Goal: Book appointment/travel/reservation

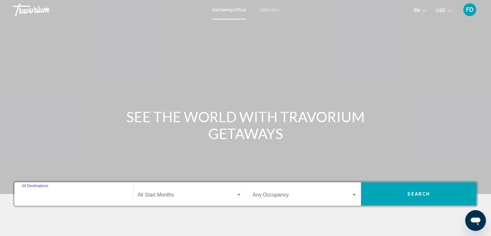
click at [33, 198] on input "Destination All Destinations" at bounding box center [74, 196] width 105 height 6
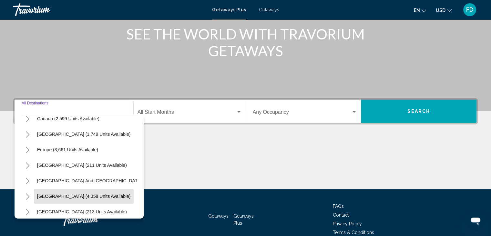
scroll to position [65, 0]
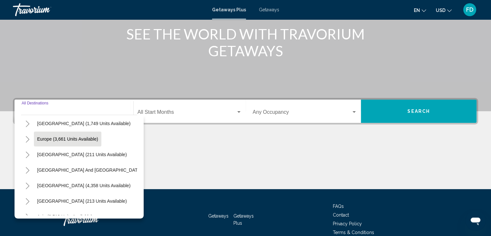
click at [50, 141] on button "Europe (3,661 units available)" at bounding box center [67, 138] width 67 height 15
type input "**********"
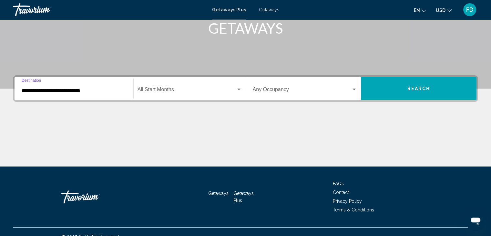
scroll to position [115, 0]
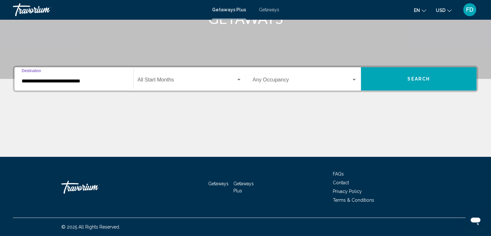
click at [170, 83] on span "Search widget" at bounding box center [187, 81] width 98 height 6
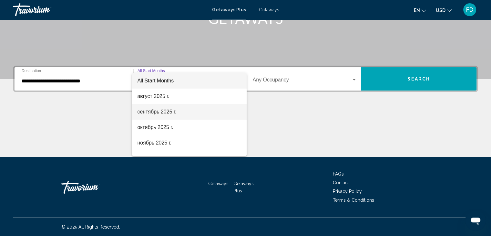
click at [150, 110] on span "сентябрь 2025 г." at bounding box center [189, 112] width 104 height 16
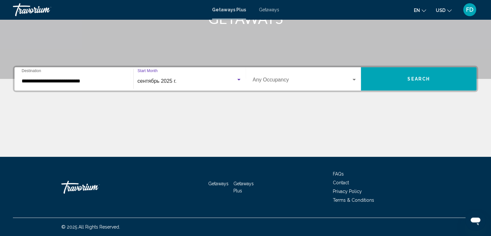
click at [286, 82] on span "Search widget" at bounding box center [302, 81] width 99 height 6
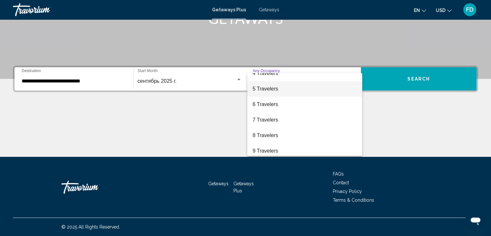
scroll to position [65, 0]
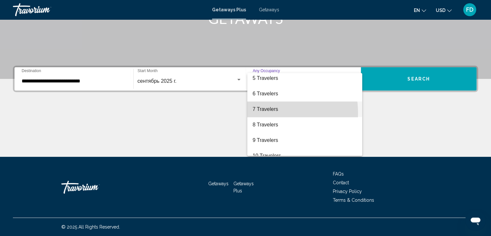
click at [260, 113] on span "7 Travelers" at bounding box center [305, 109] width 105 height 16
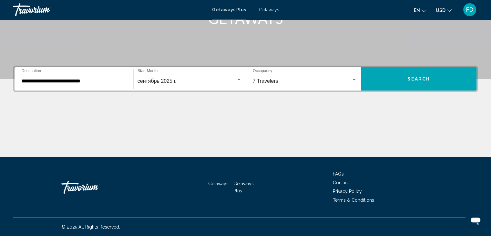
click at [279, 84] on div "7 Travelers Occupancy Any Occupancy" at bounding box center [305, 79] width 105 height 20
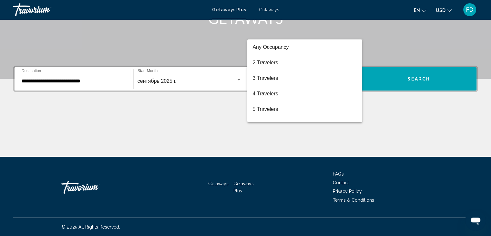
scroll to position [59, 0]
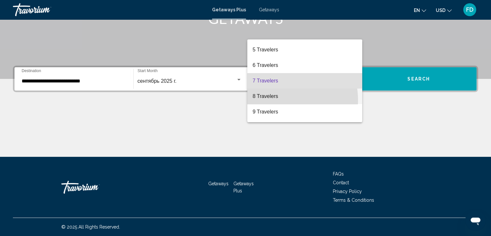
click at [276, 100] on span "8 Travelers" at bounding box center [305, 96] width 105 height 16
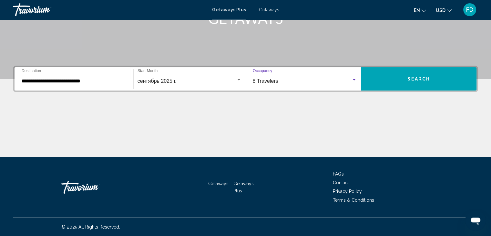
click at [270, 83] on span "8 Travelers" at bounding box center [266, 80] width 26 height 5
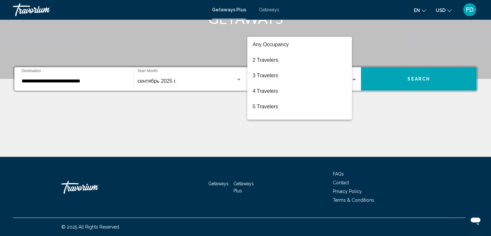
scroll to position [72, 0]
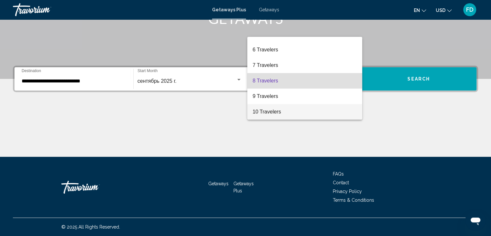
click at [267, 110] on span "10 Travelers" at bounding box center [305, 112] width 105 height 16
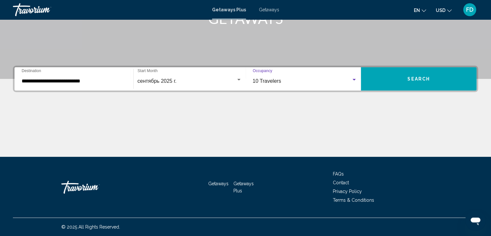
click at [417, 82] on button "Search" at bounding box center [419, 78] width 116 height 23
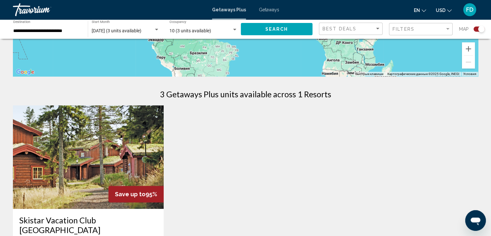
scroll to position [161, 0]
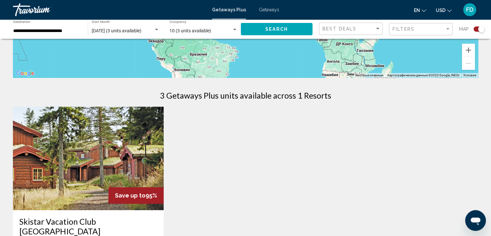
click at [186, 35] on div "10 (3 units available) Occupancy Any Occupancy" at bounding box center [204, 29] width 68 height 18
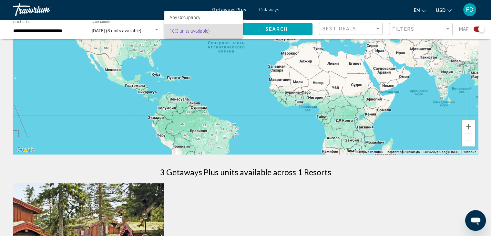
scroll to position [65, 0]
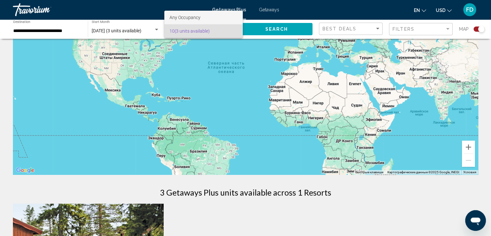
click at [180, 20] on span "Any Occupancy" at bounding box center [204, 18] width 68 height 14
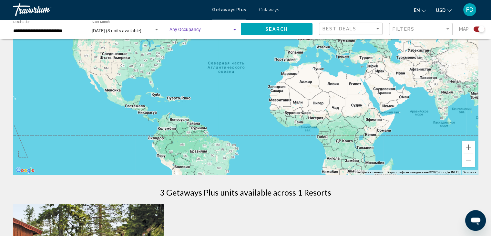
click at [234, 28] on div "Search widget" at bounding box center [235, 29] width 6 height 5
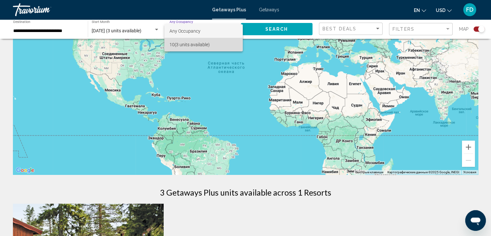
click at [189, 42] on span "10 (3 units available)" at bounding box center [204, 45] width 68 height 14
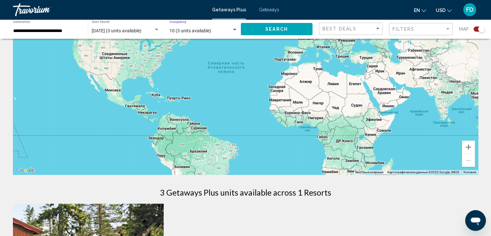
click at [186, 31] on span "10 (3 units available)" at bounding box center [191, 30] width 42 height 5
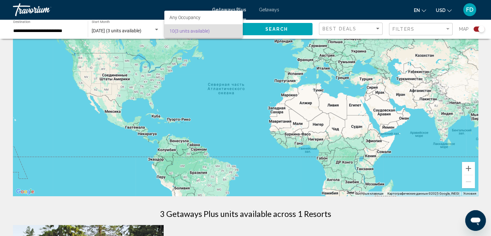
scroll to position [32, 0]
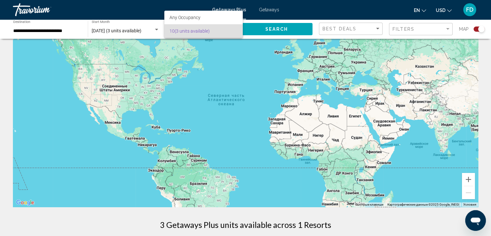
click at [142, 28] on div at bounding box center [245, 118] width 491 height 236
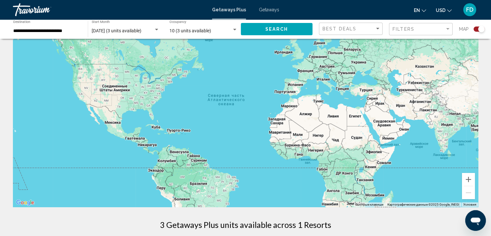
click at [141, 30] on span "[DATE] (3 units available)" at bounding box center [117, 30] width 50 height 5
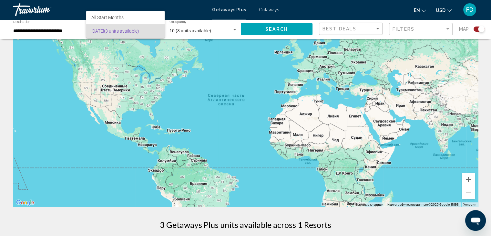
click at [146, 30] on span "[DATE] (3 units available)" at bounding box center [125, 31] width 68 height 14
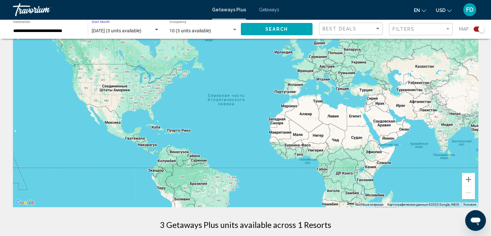
click at [141, 30] on span "[DATE] (3 units available)" at bounding box center [117, 30] width 50 height 5
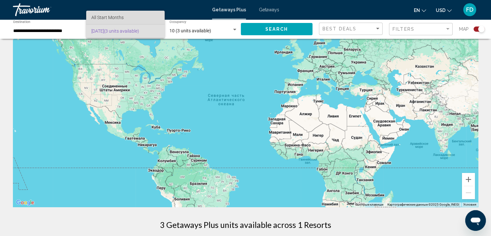
click at [115, 20] on span "All Start Months" at bounding box center [107, 17] width 32 height 5
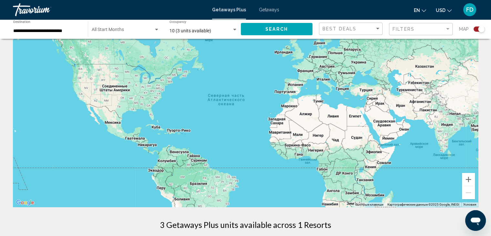
click at [160, 30] on div "Start Month All Start Months" at bounding box center [125, 29] width 75 height 18
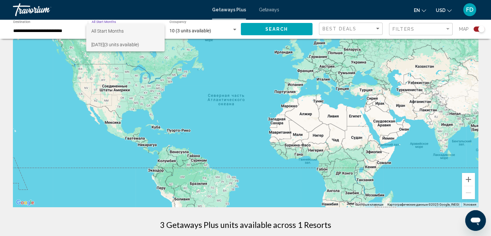
click at [146, 44] on span "[DATE] (3 units available)" at bounding box center [125, 45] width 68 height 14
click at [185, 37] on div "10 (3 units available) Occupancy Any Occupancy" at bounding box center [204, 29] width 68 height 18
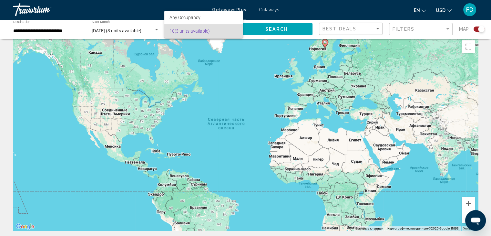
scroll to position [0, 0]
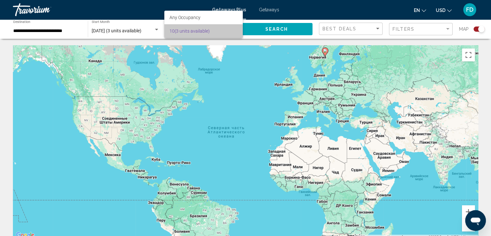
click at [185, 36] on span "10 (3 units available)" at bounding box center [204, 31] width 68 height 14
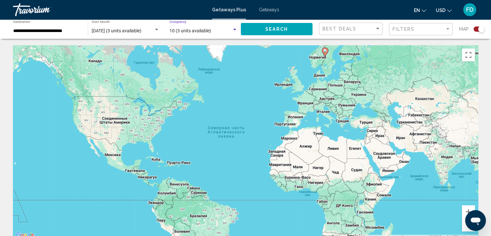
scroll to position [32, 0]
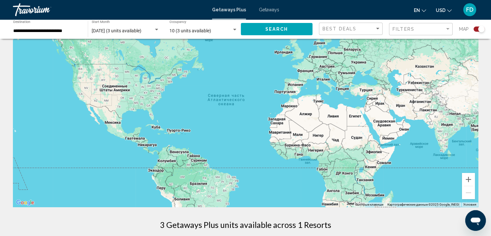
click at [358, 93] on div "Чтобы активировать перетаскивание с помощью клавиатуры, нажмите Alt + Ввод. Пос…" at bounding box center [245, 110] width 465 height 194
click at [365, 93] on div "Чтобы активировать перетаскивание с помощью клавиатуры, нажмите Alt + Ввод. Пос…" at bounding box center [245, 110] width 465 height 194
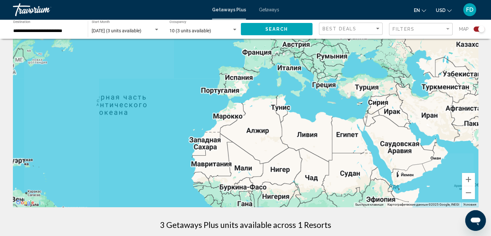
click at [365, 93] on div "Чтобы активировать перетаскивание с помощью клавиатуры, нажмите Alt + Ввод. Пос…" at bounding box center [245, 110] width 465 height 194
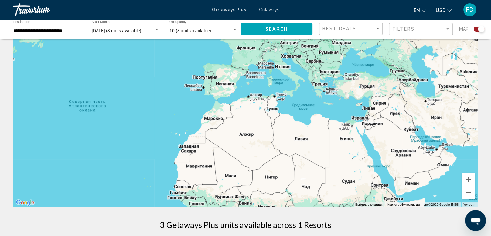
scroll to position [0, 0]
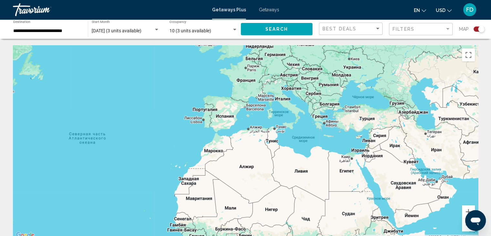
click at [401, 108] on div "Main content" at bounding box center [245, 142] width 465 height 194
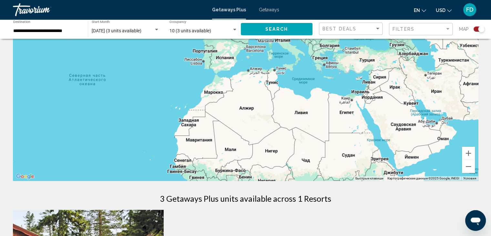
scroll to position [65, 0]
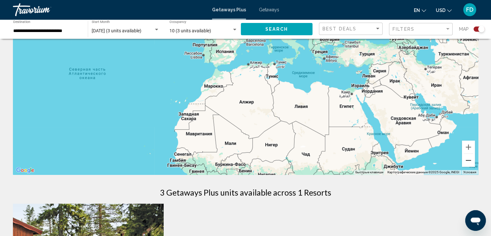
click at [467, 161] on button "Уменьшить" at bounding box center [468, 160] width 13 height 13
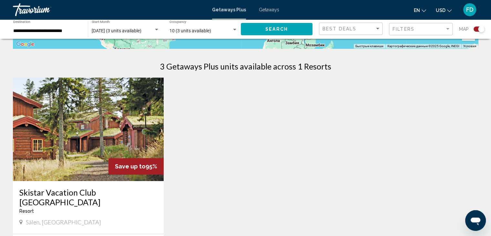
scroll to position [194, 0]
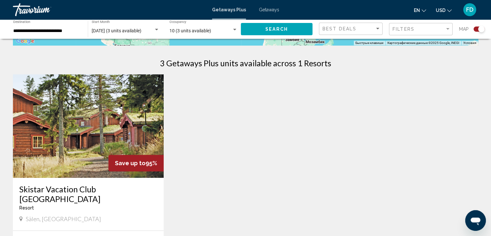
click at [119, 135] on img "Main content" at bounding box center [88, 125] width 151 height 103
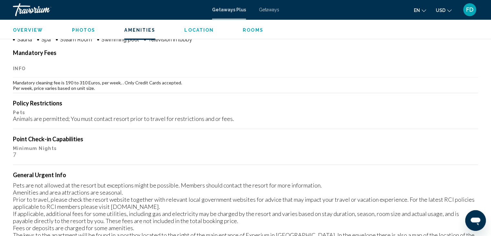
scroll to position [585, 0]
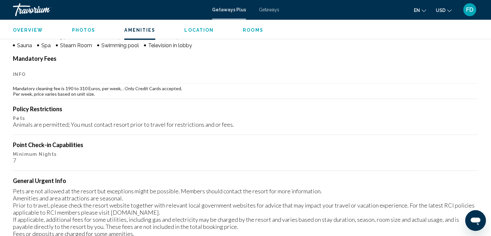
click at [269, 12] on span "Getaways" at bounding box center [269, 9] width 20 height 5
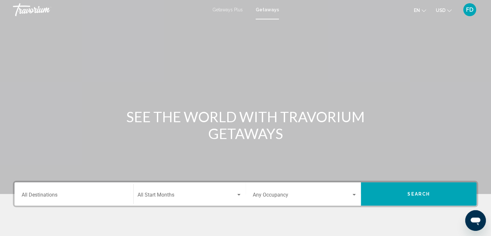
click at [63, 190] on div "Destination All Destinations" at bounding box center [74, 194] width 105 height 20
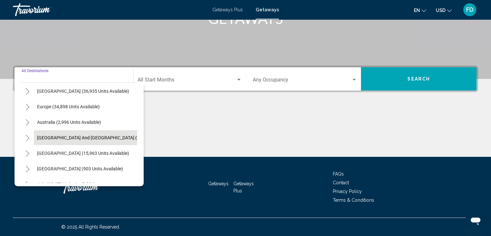
scroll to position [109, 0]
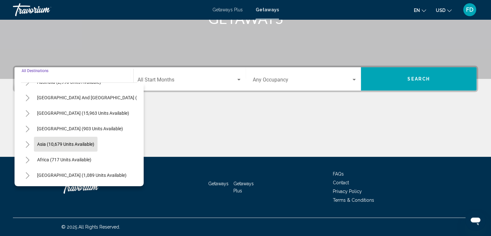
click at [66, 142] on button "Asia (10,679 units available)" at bounding box center [66, 144] width 64 height 15
type input "**********"
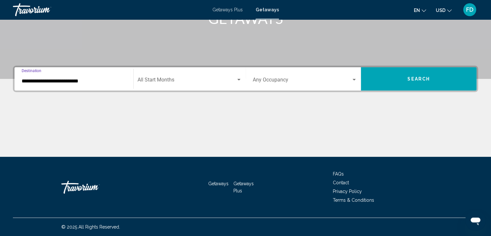
click at [155, 84] on div "Start Month All Start Months" at bounding box center [190, 79] width 104 height 20
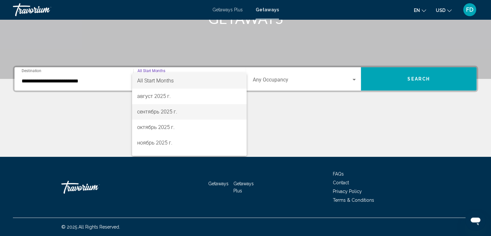
click at [158, 109] on span "сентябрь 2025 г." at bounding box center [189, 112] width 104 height 16
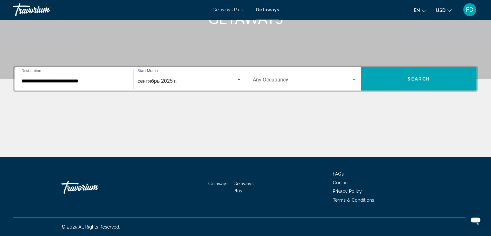
click at [269, 80] on span "Search widget" at bounding box center [302, 81] width 99 height 6
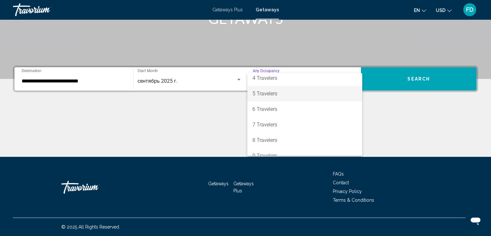
scroll to position [65, 0]
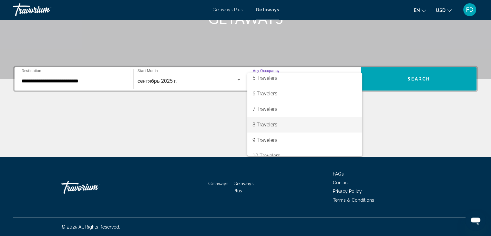
click at [271, 128] on span "8 Travelers" at bounding box center [305, 125] width 105 height 16
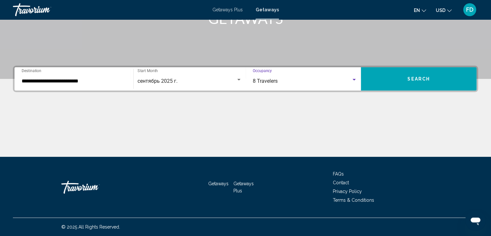
click at [389, 87] on button "Search" at bounding box center [419, 78] width 116 height 23
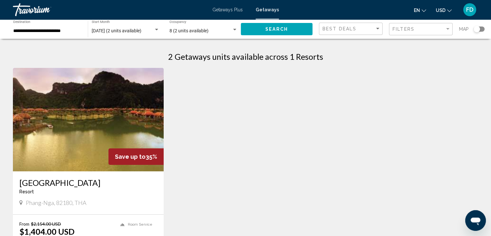
click at [58, 125] on img "Main content" at bounding box center [88, 119] width 151 height 103
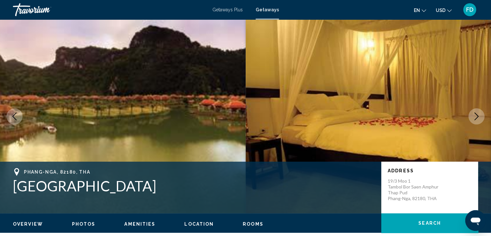
click at [472, 115] on button "Next image" at bounding box center [477, 116] width 16 height 16
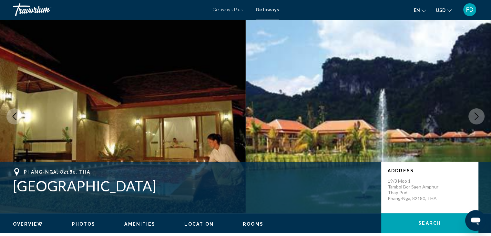
click at [472, 115] on button "Next image" at bounding box center [477, 116] width 16 height 16
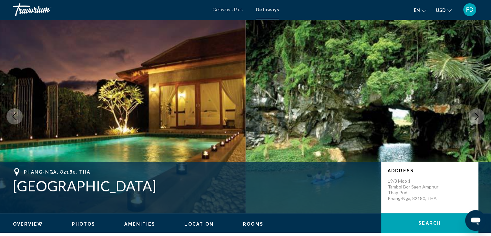
click at [472, 115] on button "Next image" at bounding box center [477, 116] width 16 height 16
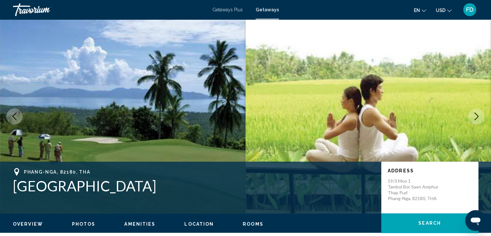
click at [472, 115] on button "Next image" at bounding box center [477, 116] width 16 height 16
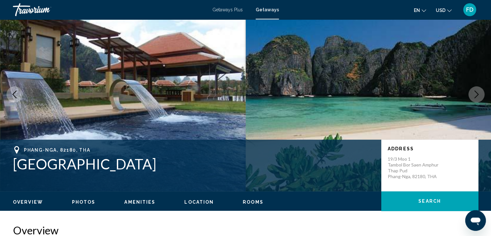
scroll to position [32, 0]
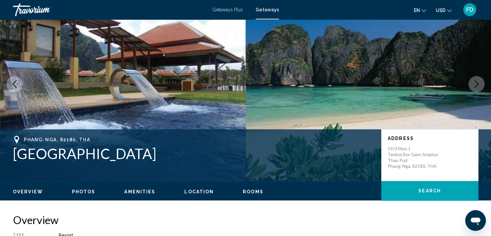
click at [469, 87] on button "Next image" at bounding box center [477, 84] width 16 height 16
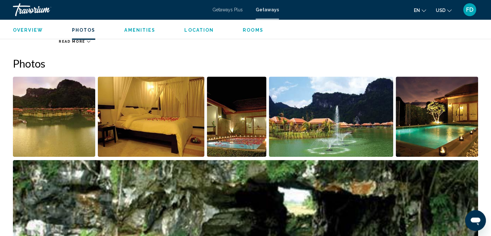
scroll to position [291, 0]
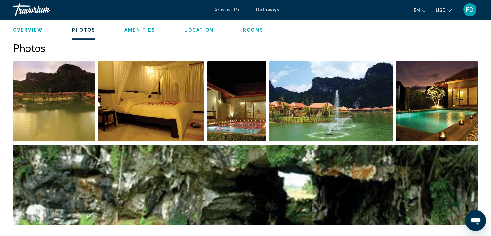
click at [56, 117] on img "Open full-screen image slider" at bounding box center [54, 101] width 82 height 80
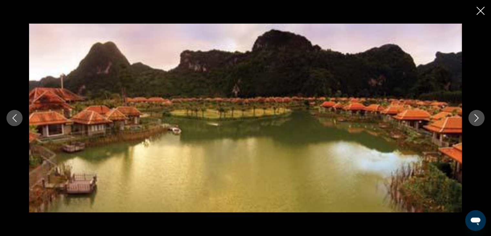
click at [475, 118] on icon "Next image" at bounding box center [477, 118] width 8 height 8
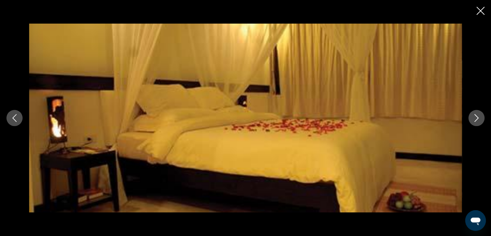
click at [475, 118] on icon "Next image" at bounding box center [477, 118] width 8 height 8
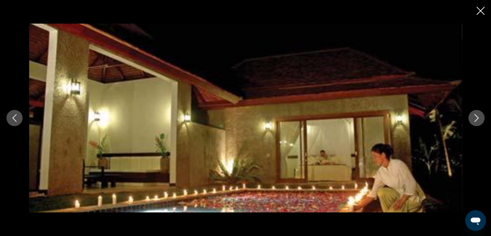
click at [475, 118] on icon "Next image" at bounding box center [477, 118] width 8 height 8
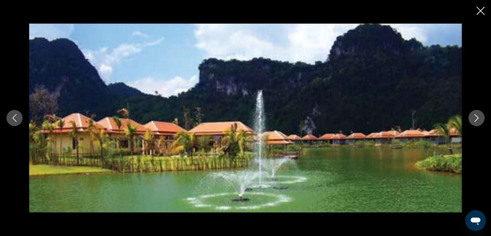
click at [475, 118] on icon "Next image" at bounding box center [477, 118] width 8 height 8
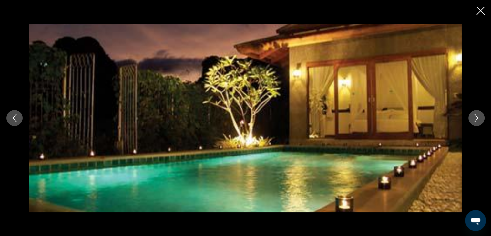
click at [475, 118] on icon "Next image" at bounding box center [477, 118] width 8 height 8
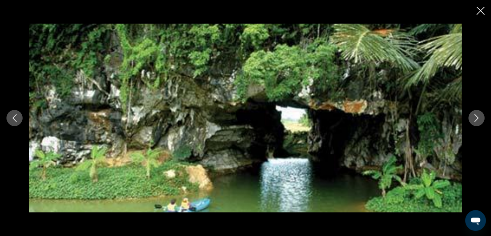
click at [475, 118] on icon "Next image" at bounding box center [477, 118] width 8 height 8
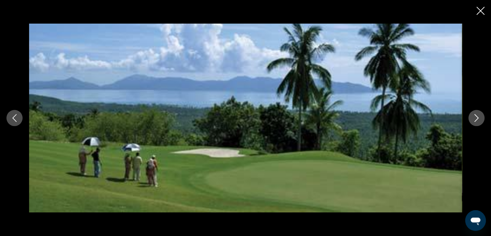
click at [475, 118] on icon "Next image" at bounding box center [477, 118] width 8 height 8
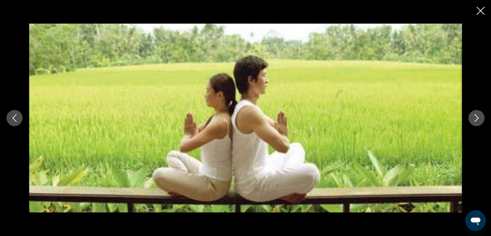
click at [475, 118] on icon "Next image" at bounding box center [477, 118] width 8 height 8
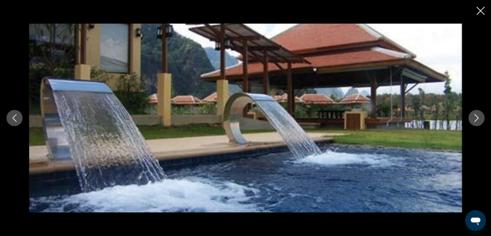
click at [475, 118] on icon "Next image" at bounding box center [477, 118] width 8 height 8
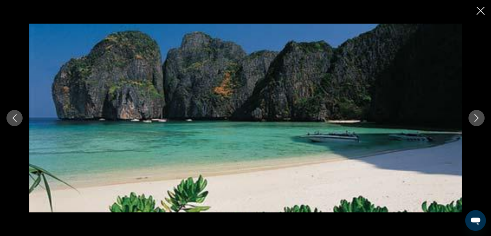
click at [475, 118] on icon "Next image" at bounding box center [477, 118] width 8 height 8
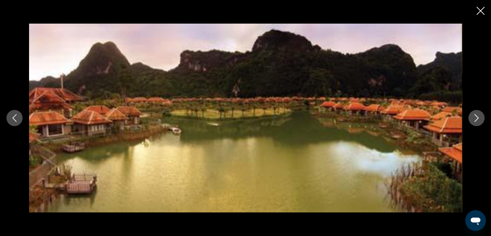
click at [475, 23] on div "Main content" at bounding box center [245, 118] width 491 height 236
click at [481, 12] on icon "Close slideshow" at bounding box center [481, 11] width 8 height 8
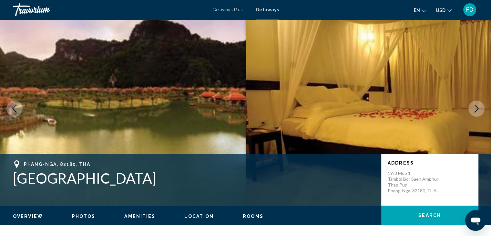
scroll to position [0, 0]
